Goal: Information Seeking & Learning: Learn about a topic

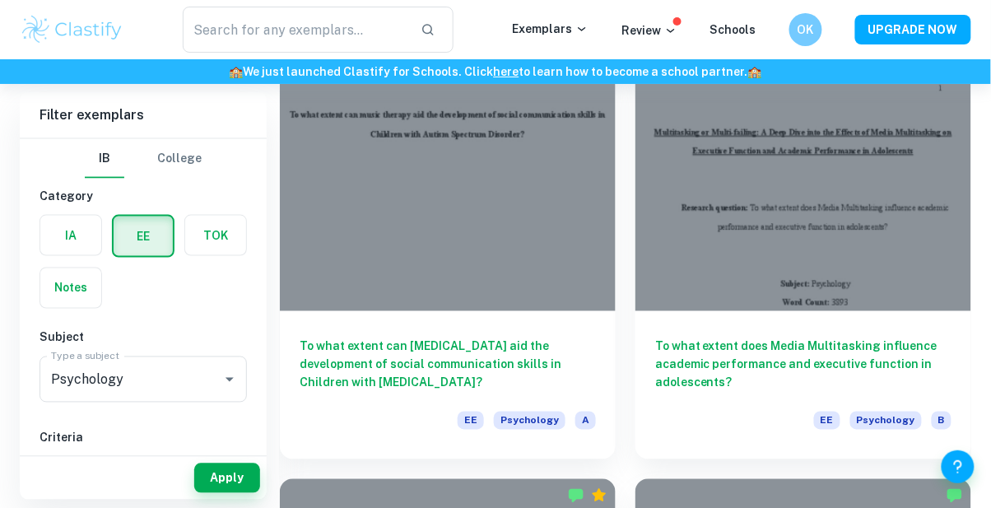
scroll to position [1844, 0]
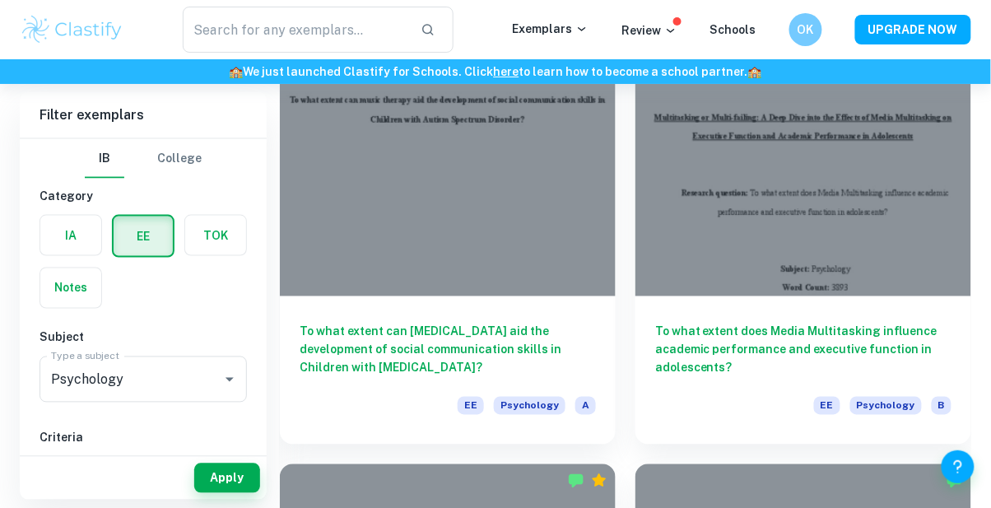
click at [538, 267] on div at bounding box center [448, 170] width 336 height 252
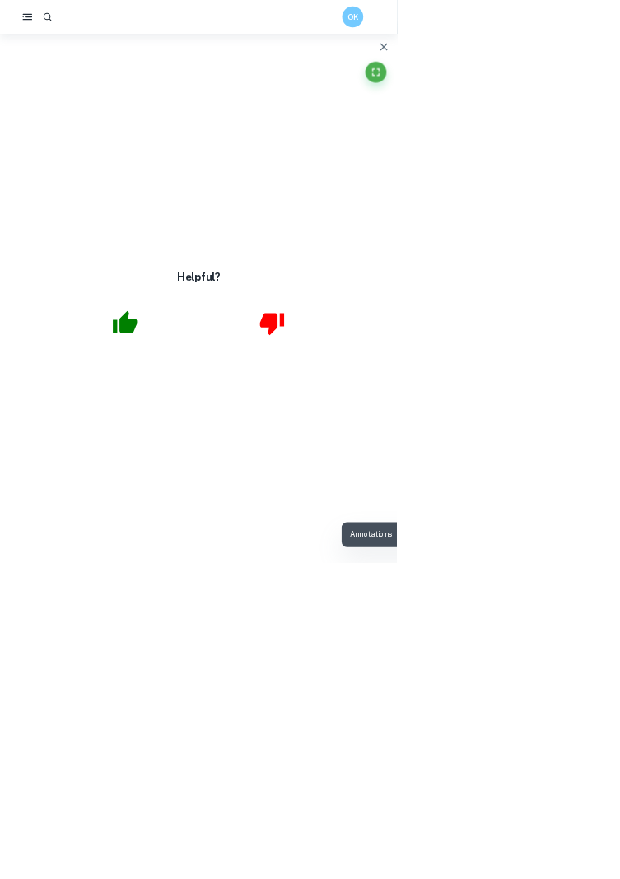
scroll to position [2244, 0]
click at [214, 507] on icon "button" at bounding box center [195, 503] width 38 height 35
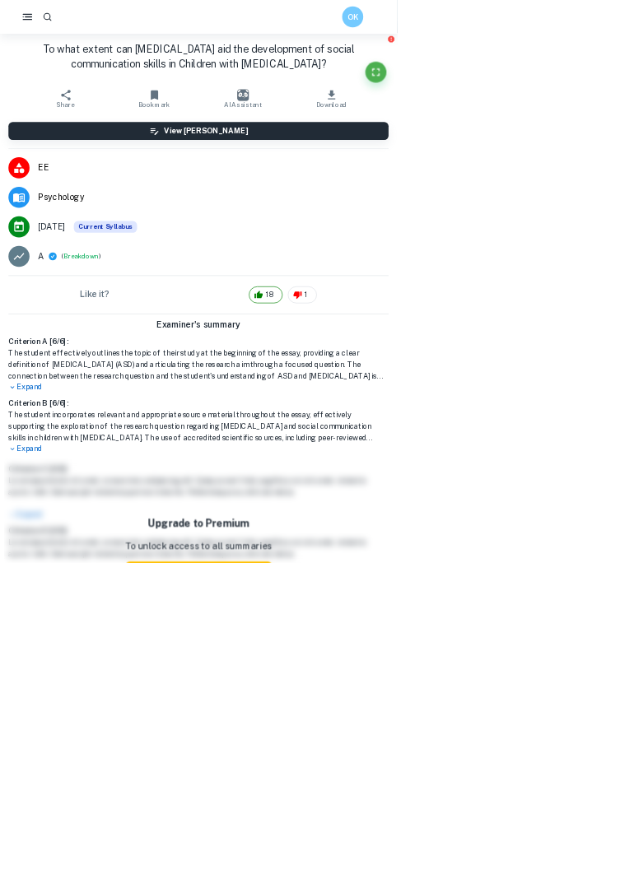
scroll to position [0, 0]
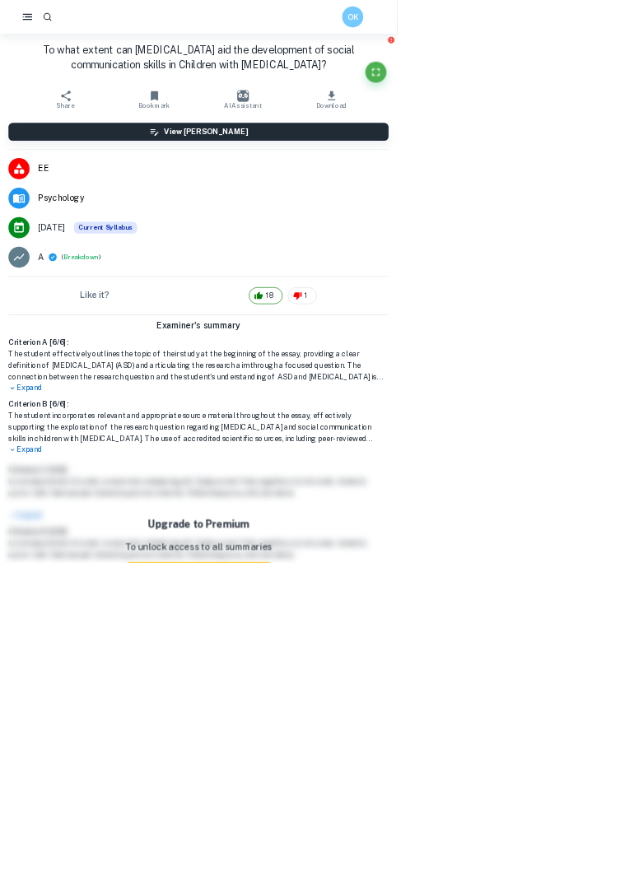
click at [597, 113] on icon "Fullscreen" at bounding box center [587, 113] width 20 height 20
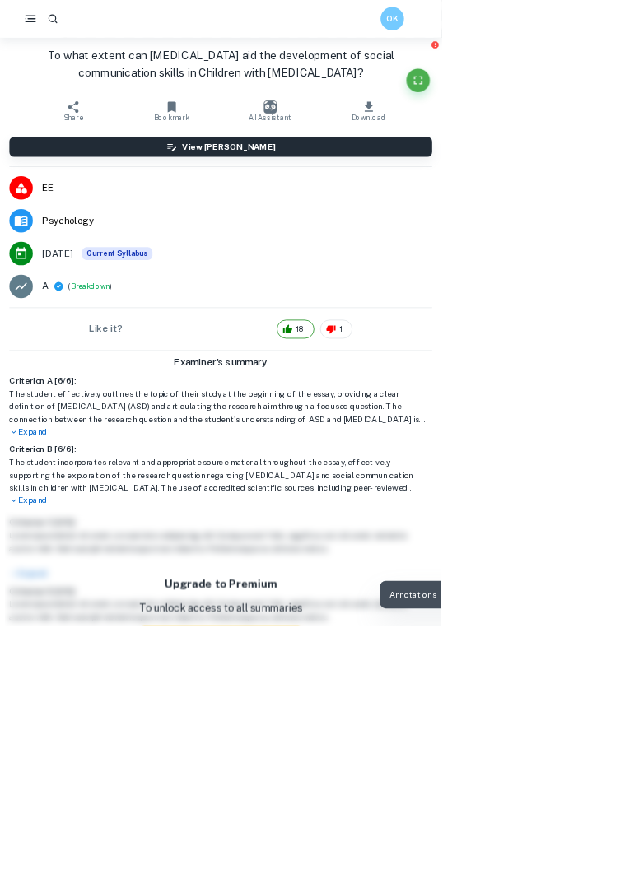
scroll to position [1040, 0]
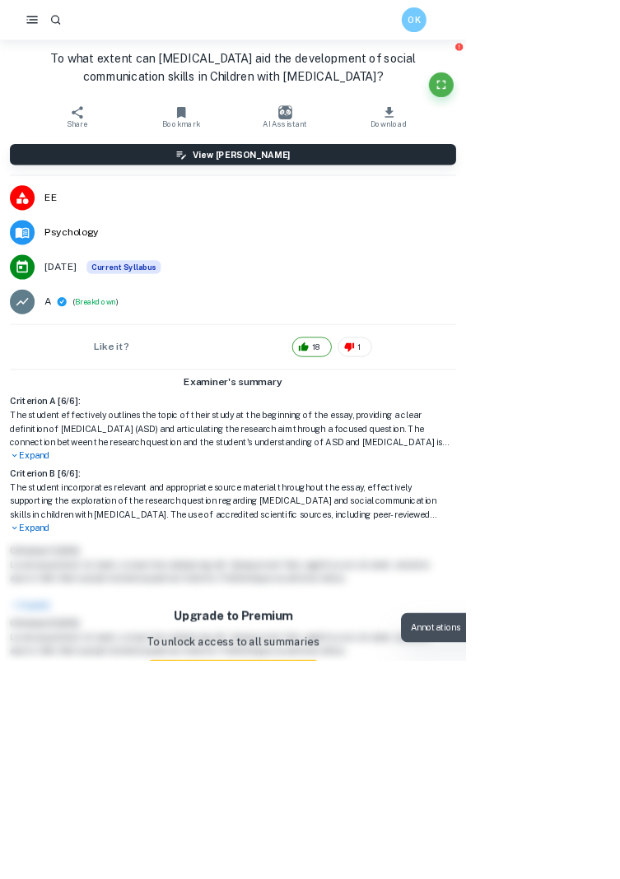
scroll to position [4090, 0]
type input "20"
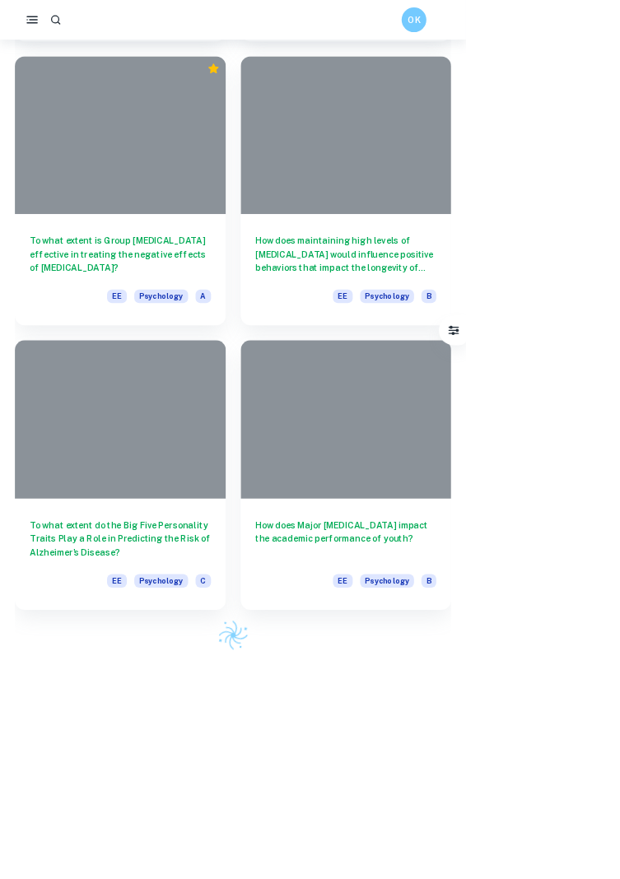
scroll to position [1844, 0]
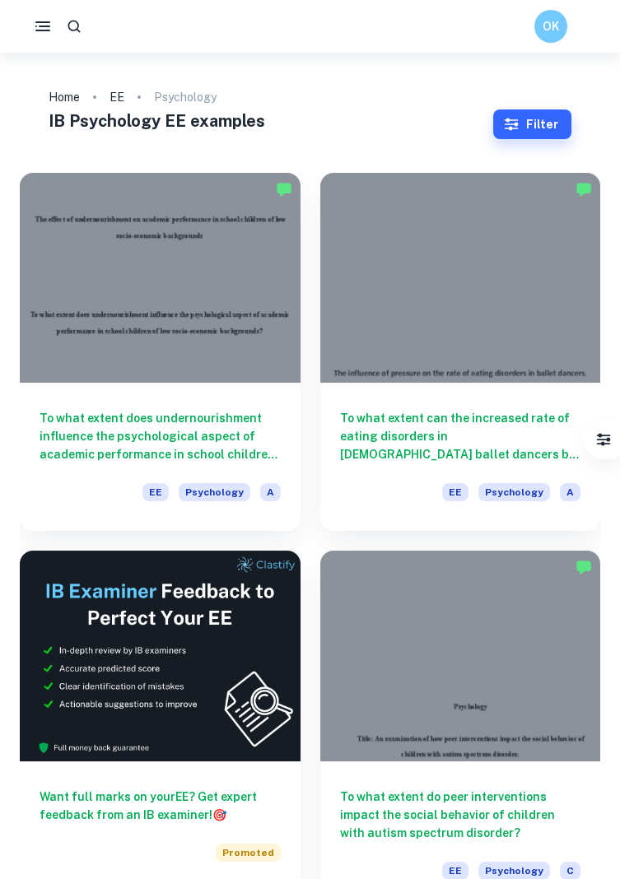
click at [503, 314] on div at bounding box center [460, 278] width 281 height 210
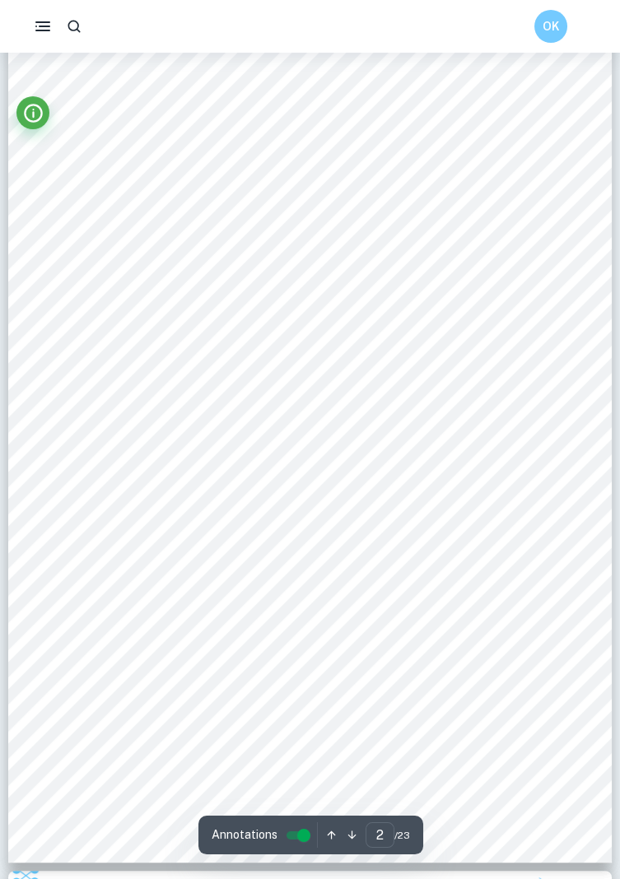
scroll to position [513, 0]
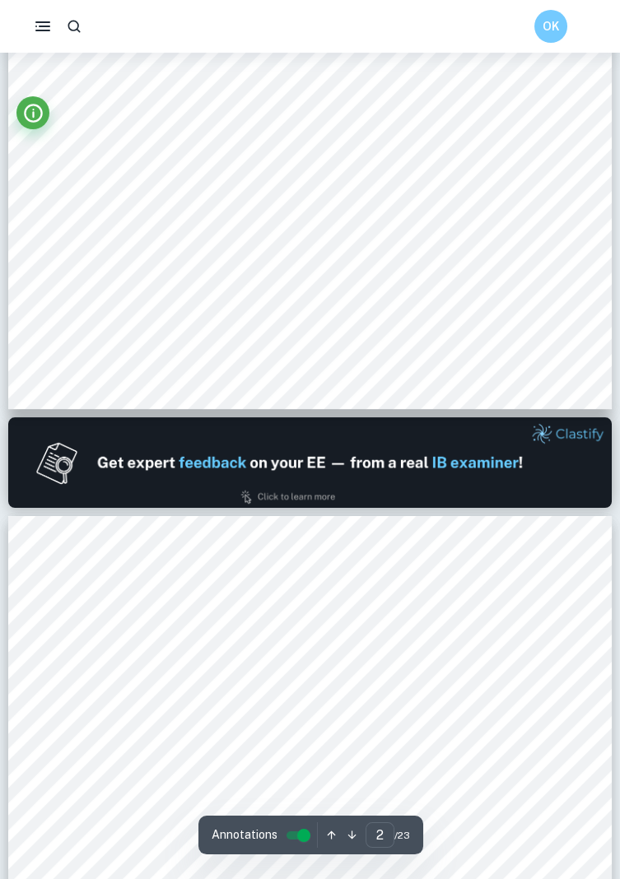
type input "1"
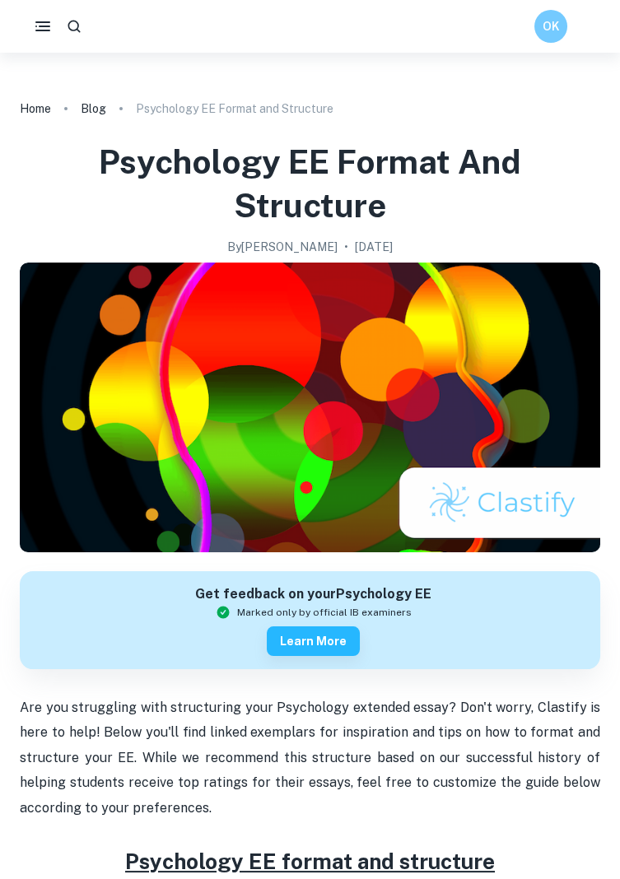
scroll to position [11, 0]
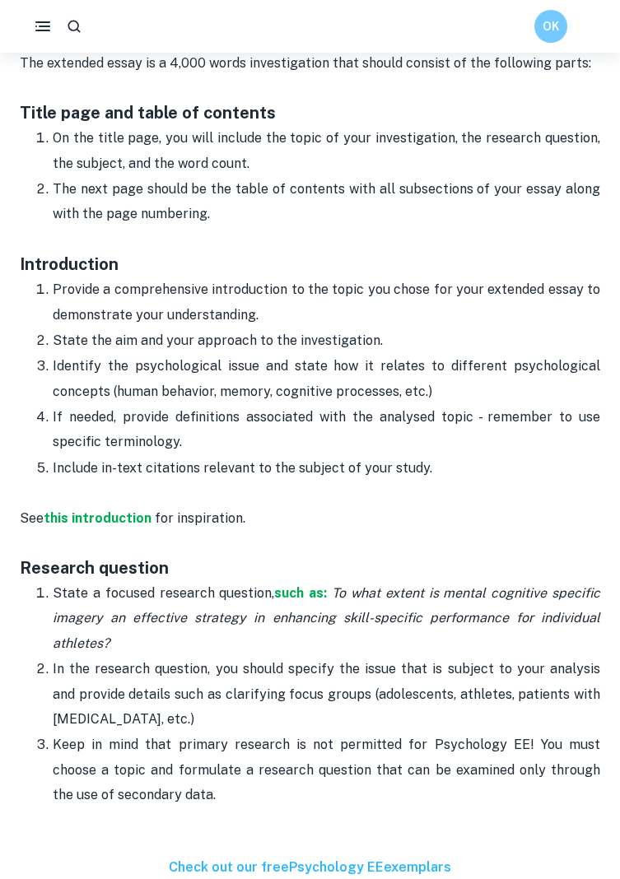
click at [26, 645] on ol "State a focused research question, such as: To what extent is mental cognitive …" at bounding box center [310, 694] width 580 height 228
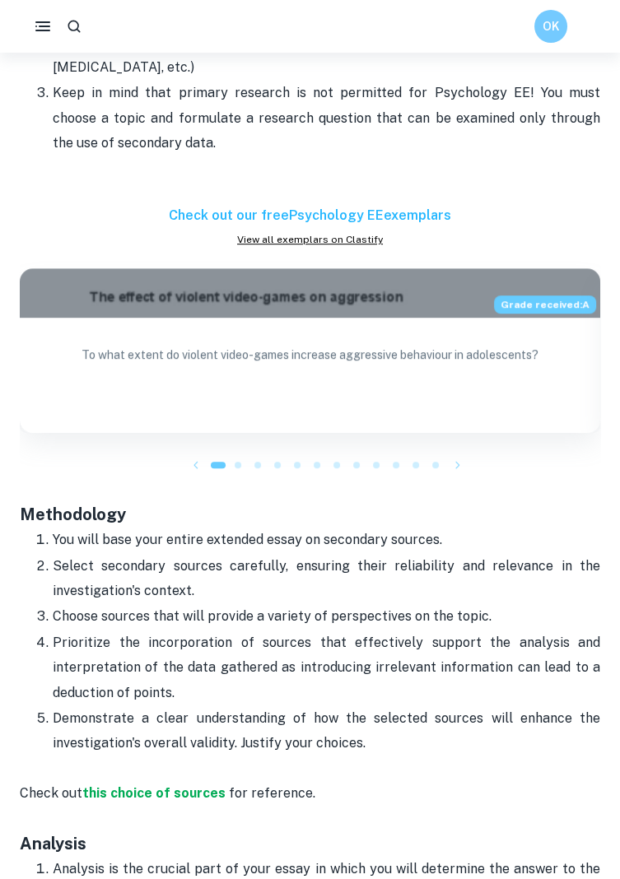
scroll to position [1514, 0]
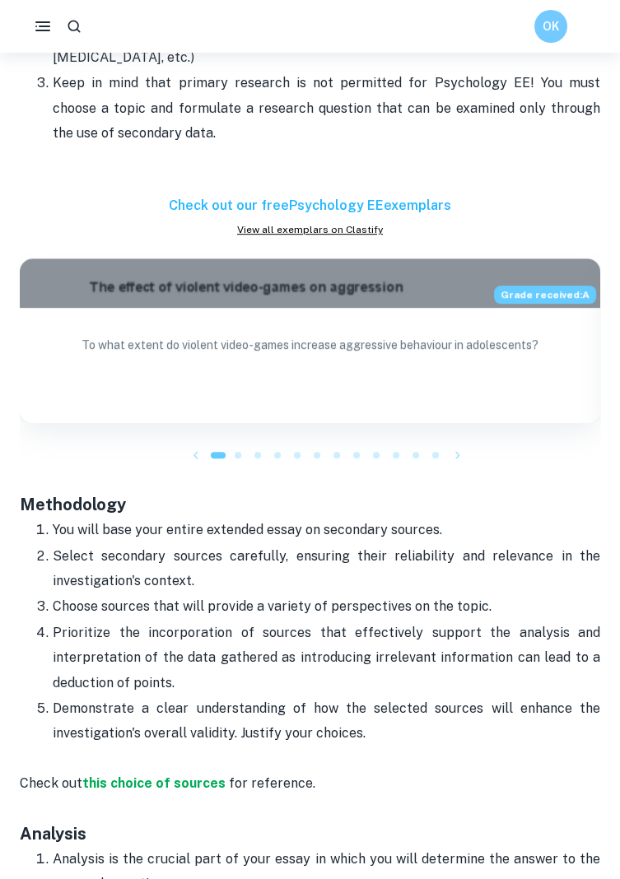
click at [137, 777] on strong "this choice of sources" at bounding box center [153, 784] width 143 height 16
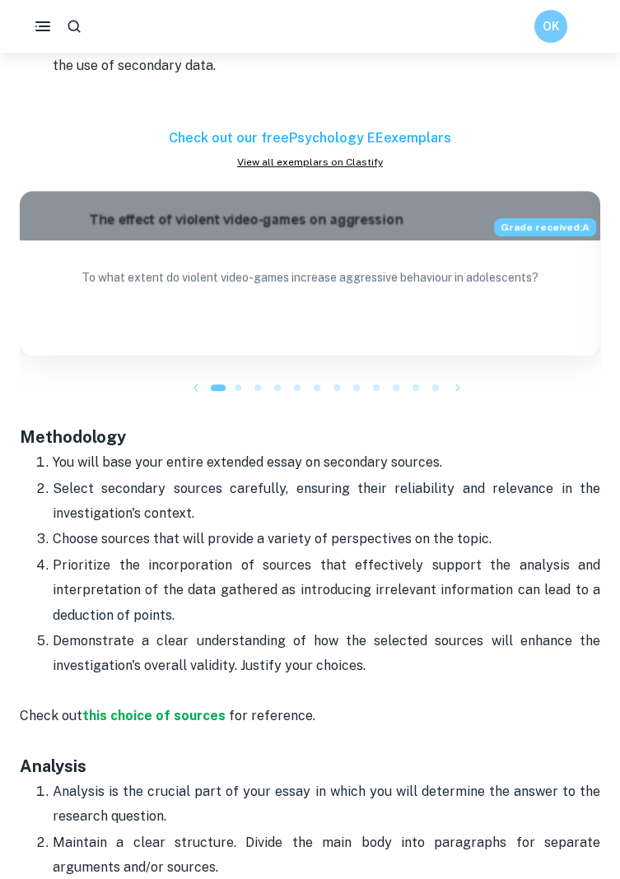
scroll to position [1581, 0]
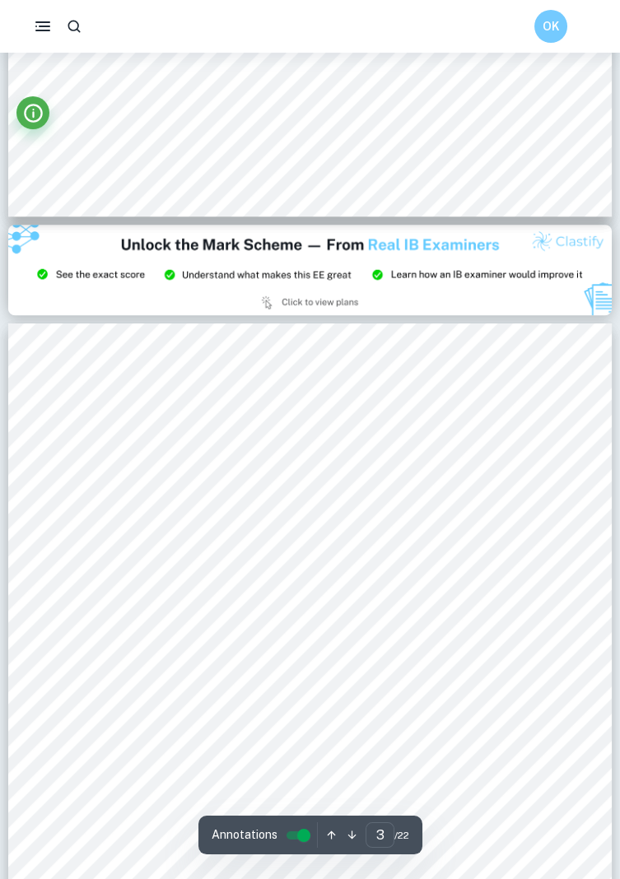
scroll to position [1667, 0]
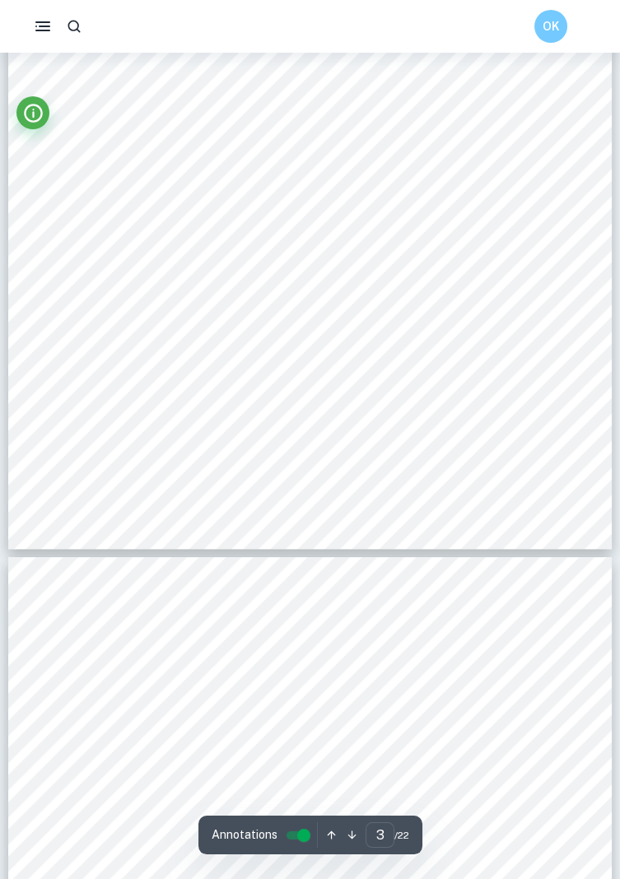
type input "4"
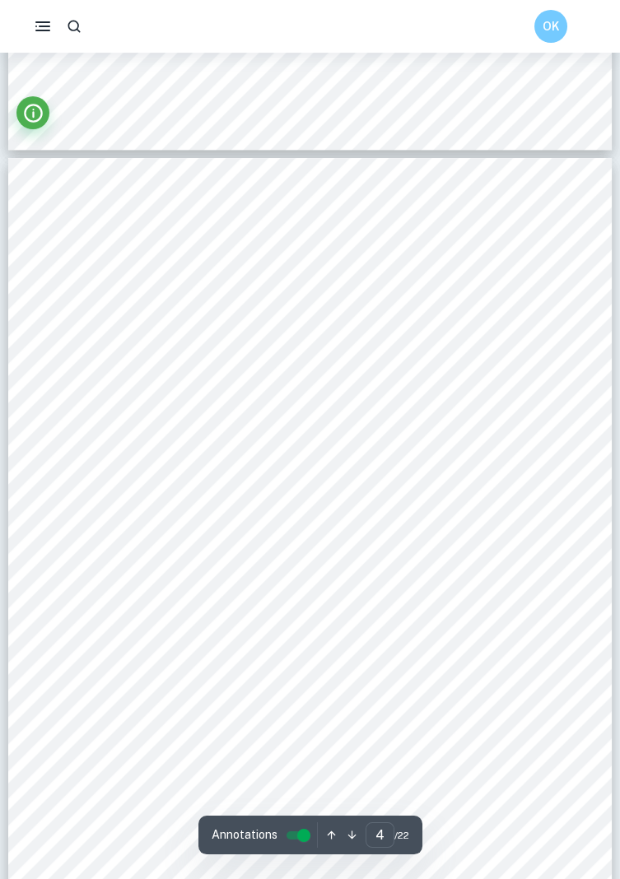
scroll to position [2706, 0]
